Goal: Task Accomplishment & Management: Manage account settings

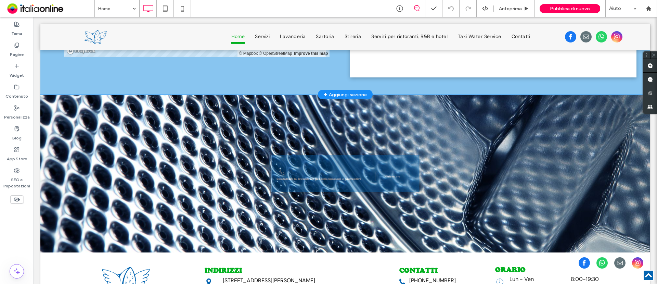
scroll to position [1850, 0]
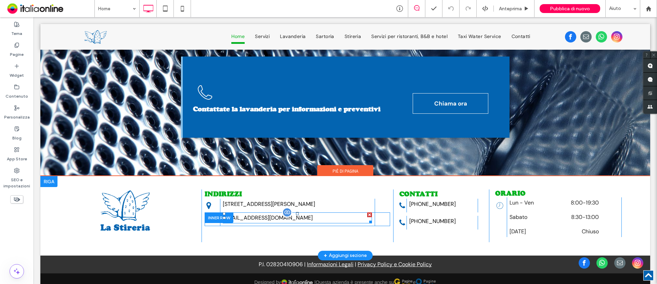
click at [263, 212] on div "[EMAIL_ADDRESS][DOMAIN_NAME]" at bounding box center [297, 217] width 149 height 11
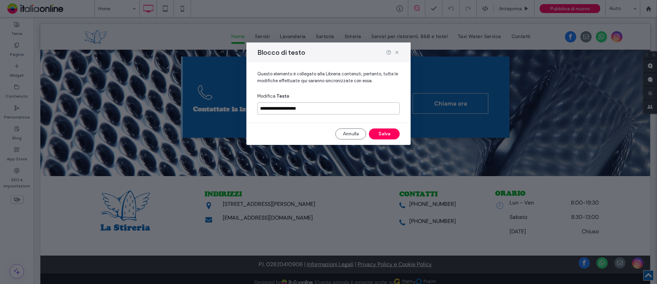
drag, startPoint x: 308, startPoint y: 110, endPoint x: 222, endPoint y: 101, distance: 87.0
click at [222, 101] on div "**********" at bounding box center [328, 142] width 657 height 284
paste input "***"
type input "**********"
click at [390, 134] on button "Salva" at bounding box center [384, 133] width 31 height 11
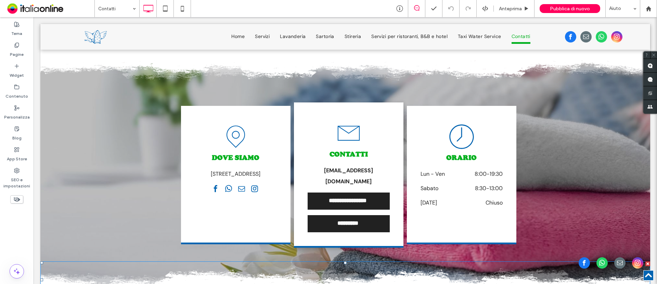
scroll to position [415, 0]
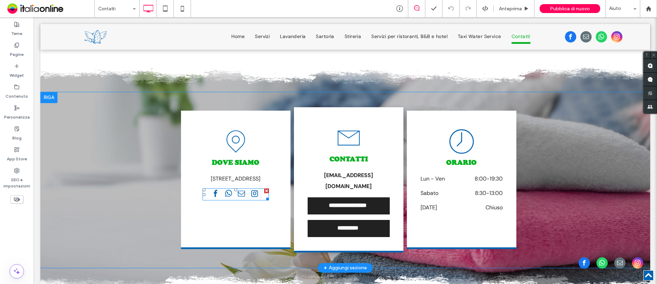
click at [236, 191] on span "email" at bounding box center [241, 193] width 11 height 11
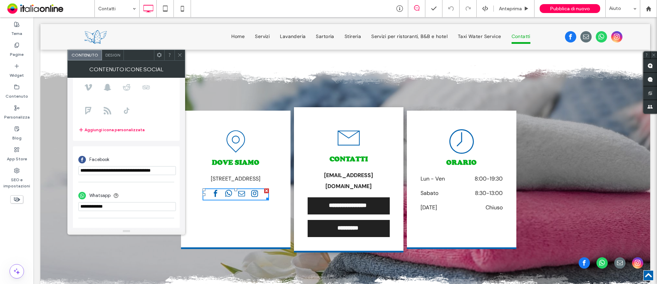
scroll to position [157, 0]
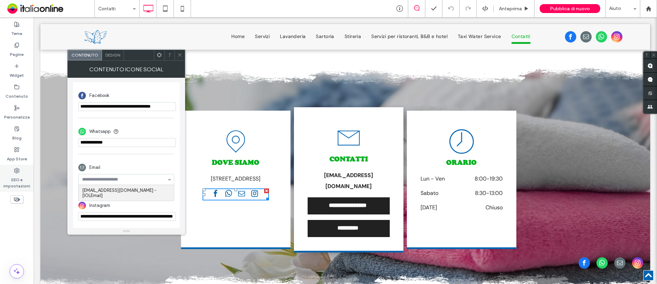
paste input "**********"
type input "**********"
click at [179, 56] on icon at bounding box center [179, 54] width 5 height 5
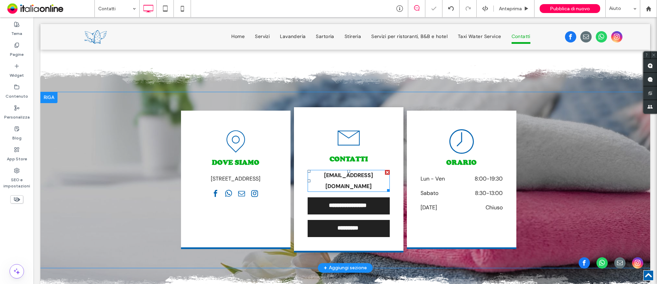
drag, startPoint x: 355, startPoint y: 170, endPoint x: 355, endPoint y: 177, distance: 6.2
click at [355, 170] on p "[EMAIL_ADDRESS][DOMAIN_NAME]" at bounding box center [349, 181] width 82 height 22
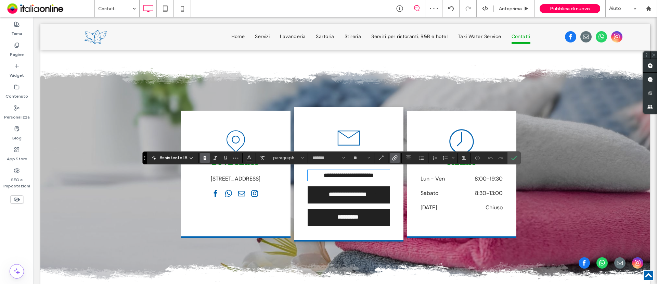
scroll to position [0, 0]
click at [515, 160] on icon "Conferma" at bounding box center [513, 157] width 5 height 5
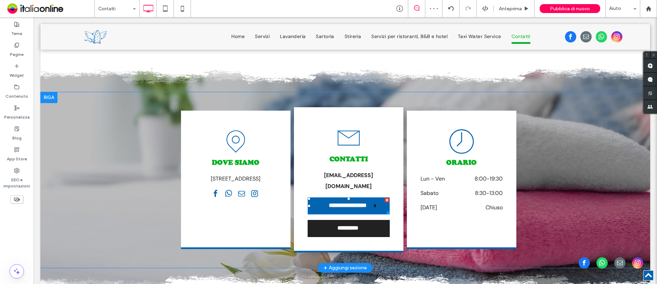
click at [349, 199] on span "**********" at bounding box center [347, 206] width 51 height 14
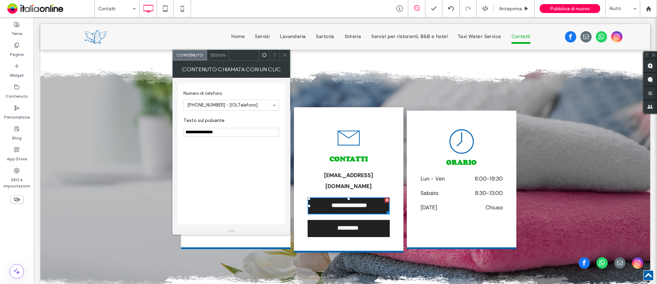
drag, startPoint x: 283, startPoint y: 58, endPoint x: 290, endPoint y: 58, distance: 6.8
click at [283, 58] on span at bounding box center [284, 55] width 5 height 10
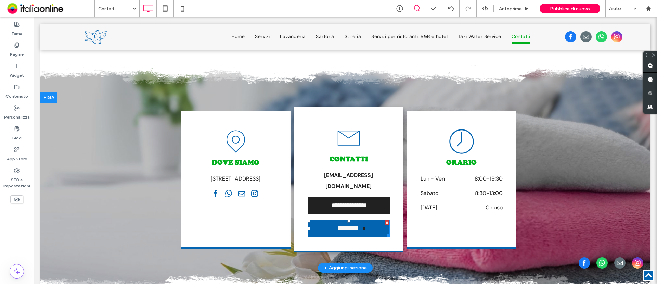
click at [341, 221] on span "*********" at bounding box center [348, 228] width 30 height 14
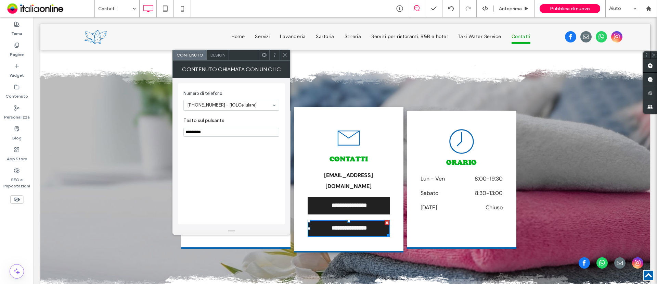
click at [281, 56] on div at bounding box center [285, 55] width 10 height 10
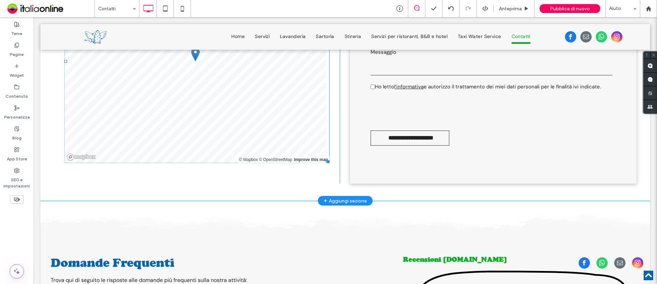
scroll to position [629, 0]
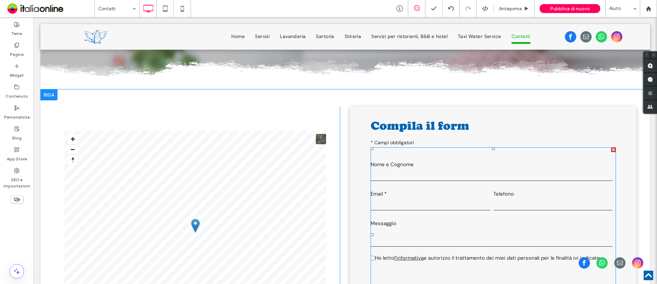
click at [474, 159] on label "Nome e Cognome" at bounding box center [492, 164] width 242 height 10
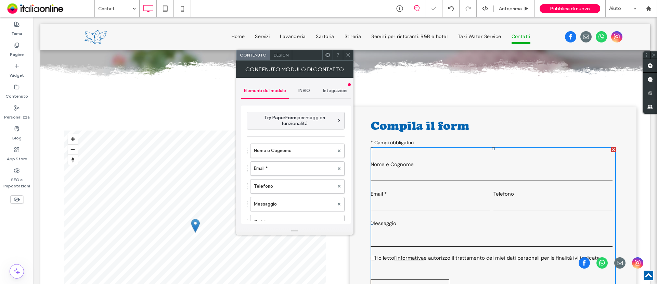
click at [308, 91] on span "INVIO" at bounding box center [305, 90] width 12 height 5
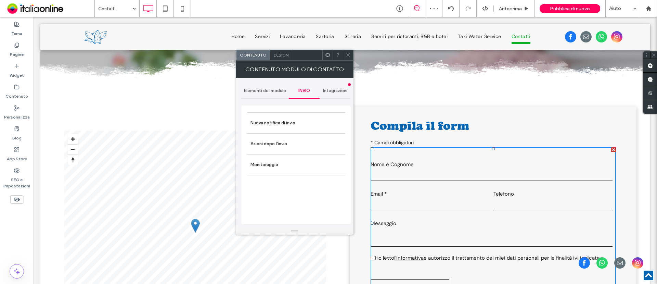
drag, startPoint x: 267, startPoint y: 90, endPoint x: 278, endPoint y: 99, distance: 13.9
click at [267, 90] on span "Elementi del modulo" at bounding box center [265, 90] width 42 height 5
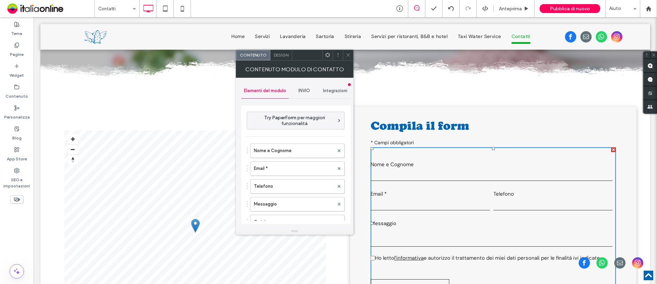
click at [308, 93] on div "INVIO" at bounding box center [304, 90] width 31 height 15
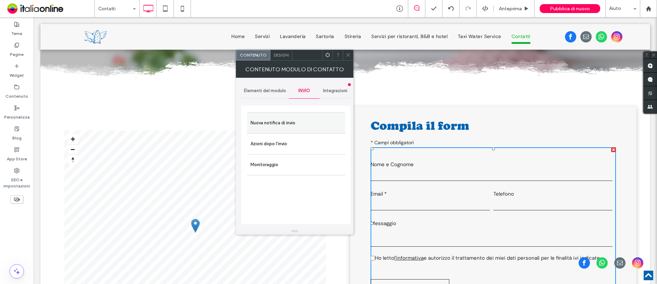
click at [303, 127] on label "Nuova notifica di invio" at bounding box center [296, 123] width 91 height 14
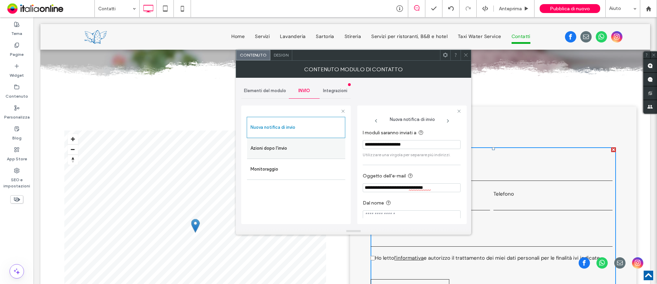
drag, startPoint x: 300, startPoint y: 141, endPoint x: 294, endPoint y: 145, distance: 7.1
click at [258, 143] on div "**********" at bounding box center [296, 163] width 110 height 127
paste input "***"
type input "**********"
click at [467, 58] on span at bounding box center [466, 55] width 5 height 10
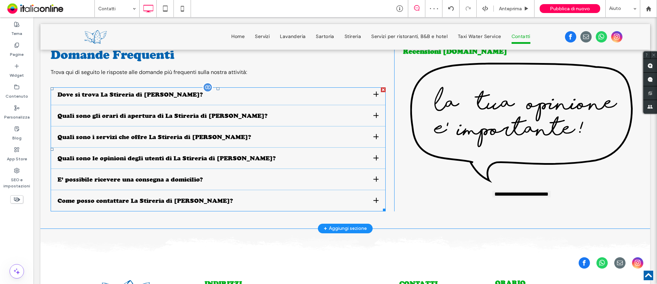
scroll to position [971, 0]
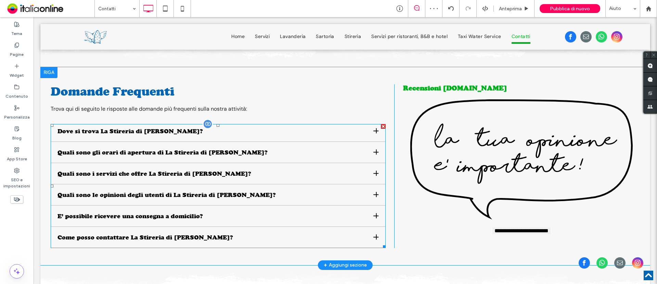
click at [142, 152] on span at bounding box center [218, 186] width 335 height 124
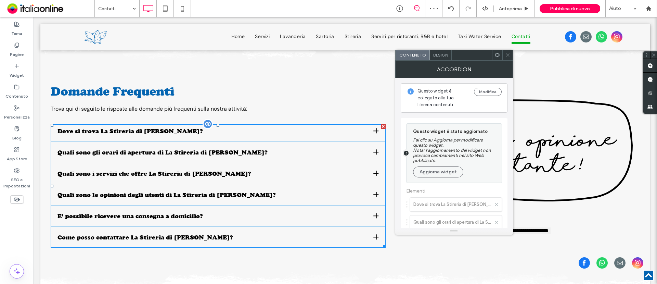
click at [181, 149] on h3 "Quali sono gli orari di apertura di La Stireria di [PERSON_NAME]?" at bounding box center [163, 152] width 210 height 7
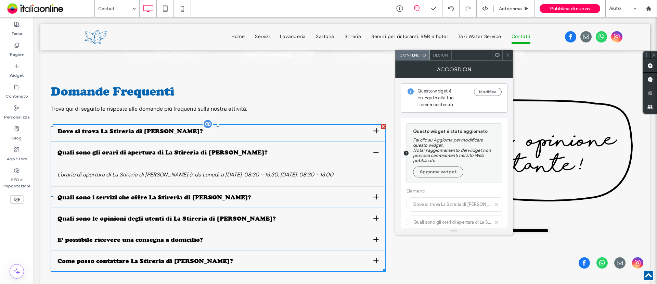
click at [175, 174] on ul "Dove si trova La Stireria di [PERSON_NAME]? La Stireria di [PERSON_NAME] si tro…" at bounding box center [218, 198] width 335 height 148
click at [177, 193] on h3 "Quali sono i servizi che offre La Stireria di [PERSON_NAME]?" at bounding box center [155, 196] width 194 height 7
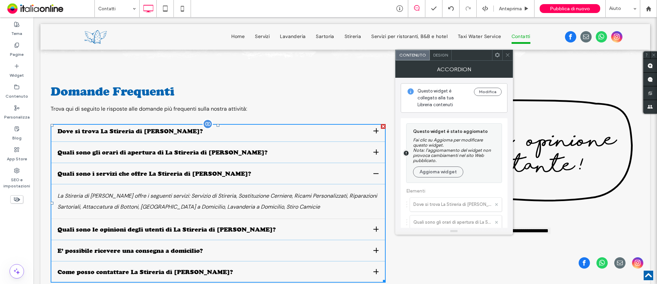
click at [178, 226] on h3 "Quali sono le opinioni degli utenti di La Stireria di [PERSON_NAME]?" at bounding box center [167, 229] width 218 height 7
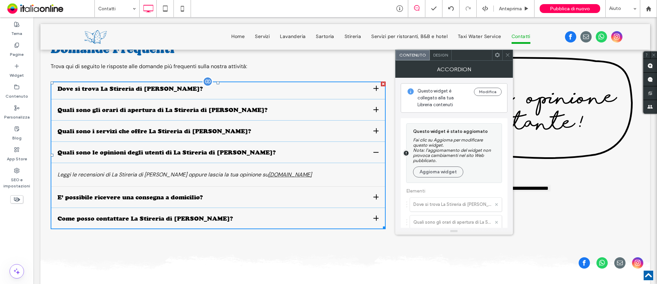
scroll to position [1056, 0]
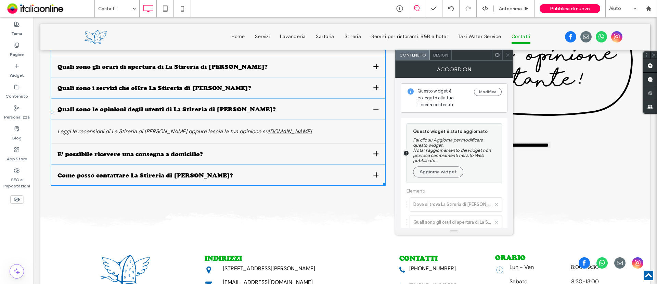
click at [167, 147] on div "E’ possibile ricevere una consegna a domicilio?" at bounding box center [218, 156] width 335 height 18
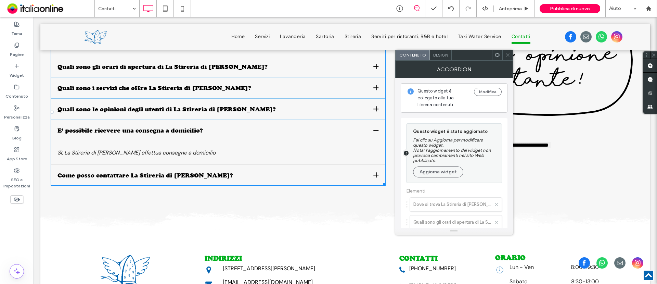
click at [509, 57] on icon at bounding box center [507, 54] width 5 height 5
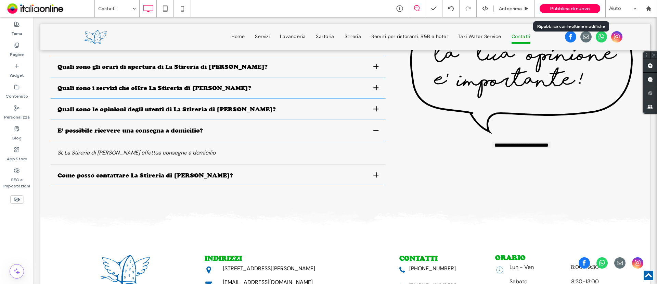
click at [583, 10] on span "Pubblica di nuovo" at bounding box center [570, 9] width 40 height 6
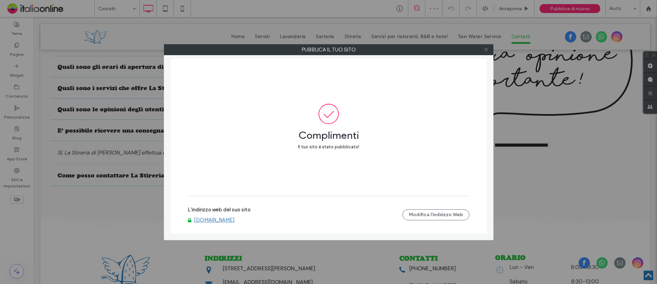
click at [487, 52] on icon at bounding box center [486, 49] width 5 height 5
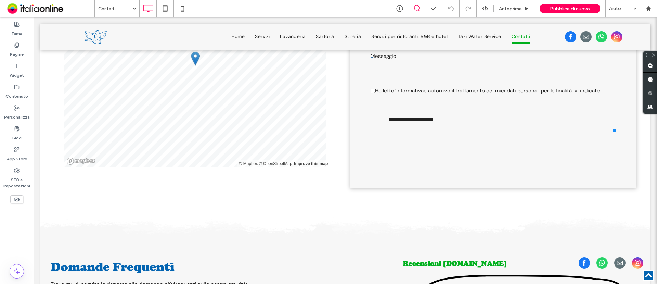
scroll to position [941, 0]
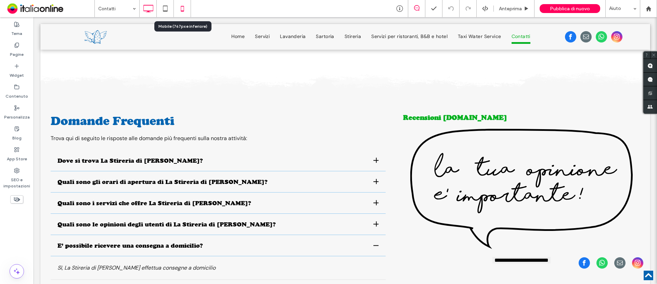
click at [185, 10] on icon at bounding box center [183, 9] width 14 height 14
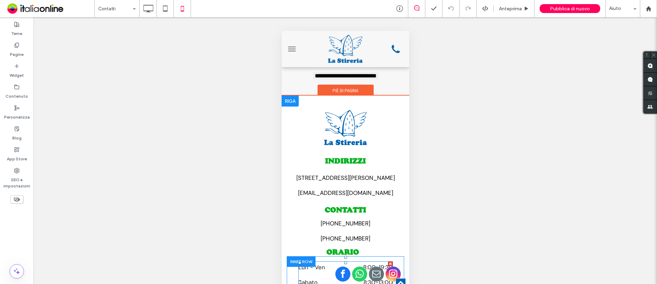
scroll to position [1544, 0]
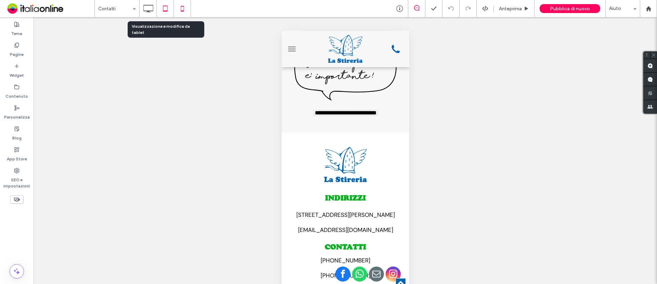
click at [159, 5] on icon at bounding box center [166, 9] width 14 height 14
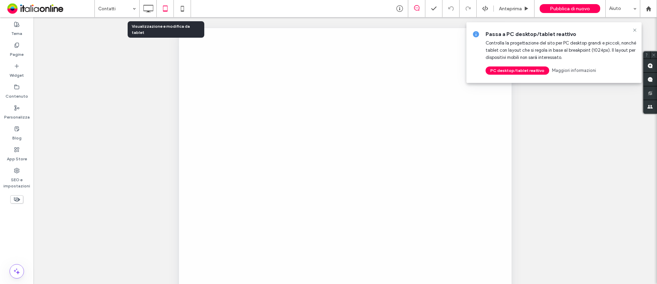
scroll to position [0, 0]
click at [147, 7] on div at bounding box center [328, 142] width 657 height 284
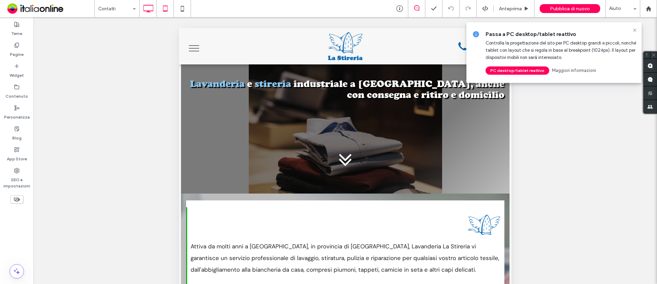
click at [148, 8] on icon at bounding box center [148, 9] width 14 height 14
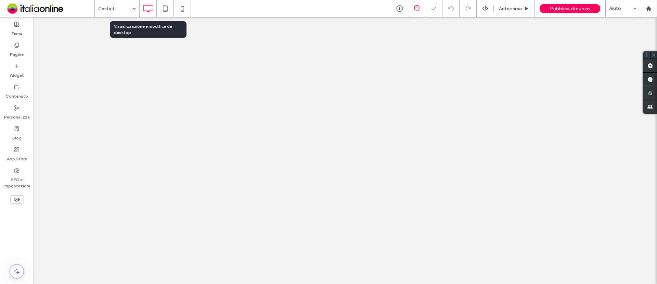
click at [148, 8] on div at bounding box center [328, 142] width 657 height 284
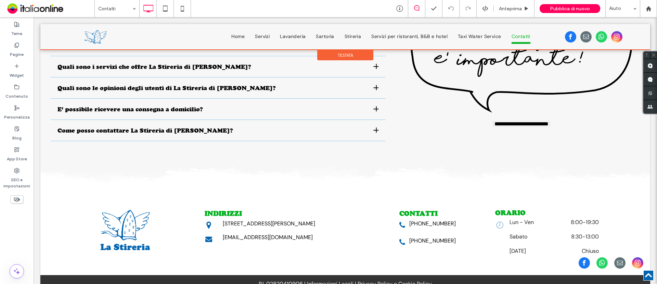
scroll to position [1056, 0]
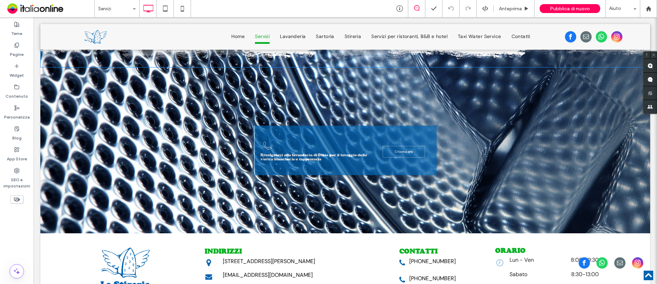
scroll to position [813, 0]
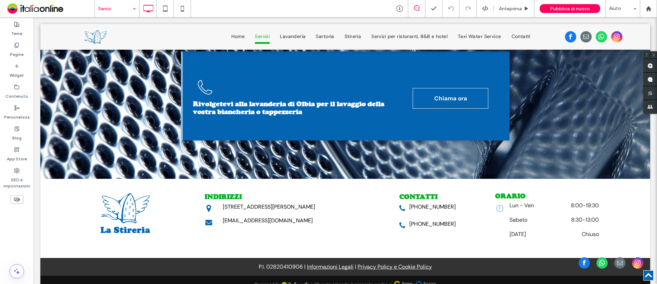
click at [115, 11] on input at bounding box center [115, 8] width 34 height 17
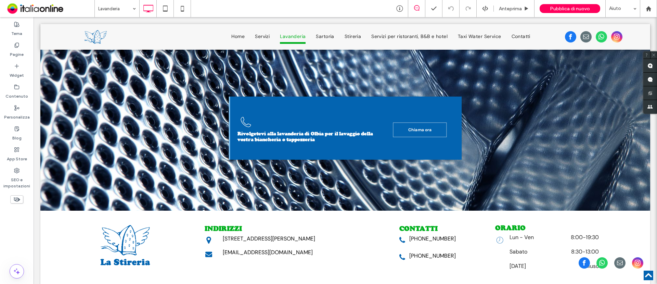
scroll to position [1626, 0]
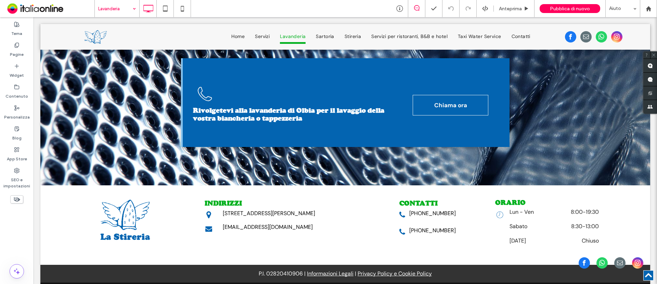
click at [106, 5] on input at bounding box center [115, 8] width 34 height 17
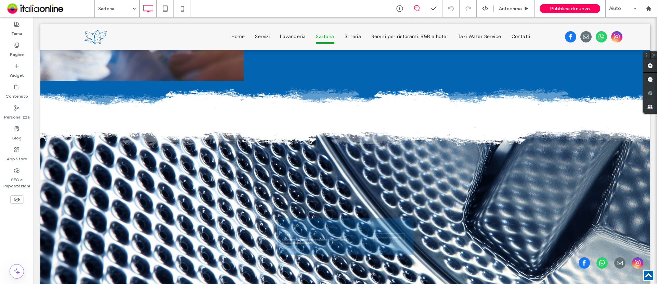
scroll to position [856, 0]
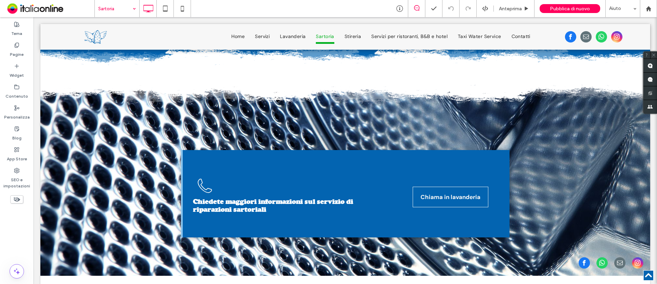
click at [114, 7] on input at bounding box center [115, 8] width 34 height 17
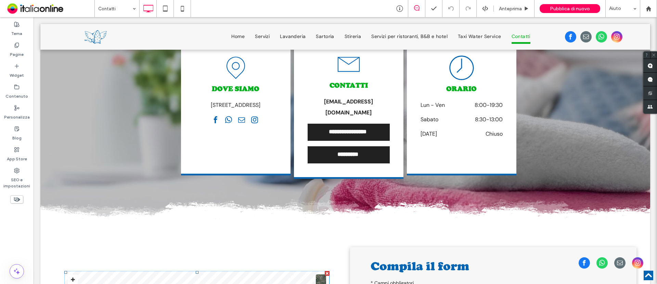
scroll to position [457, 0]
